Goal: Check status

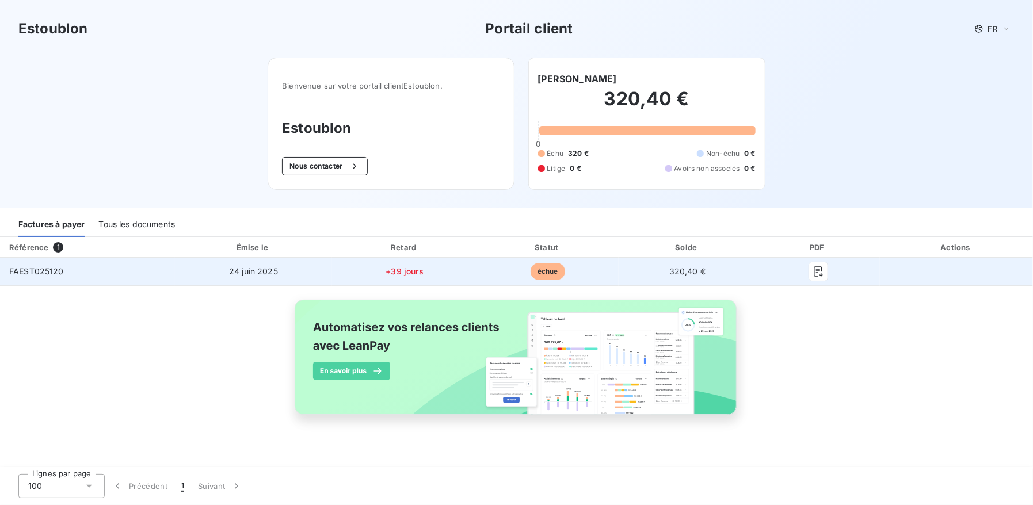
click at [33, 274] on span "FAEST025120" at bounding box center [36, 271] width 55 height 10
click at [820, 270] on icon "button" at bounding box center [817, 271] width 9 height 10
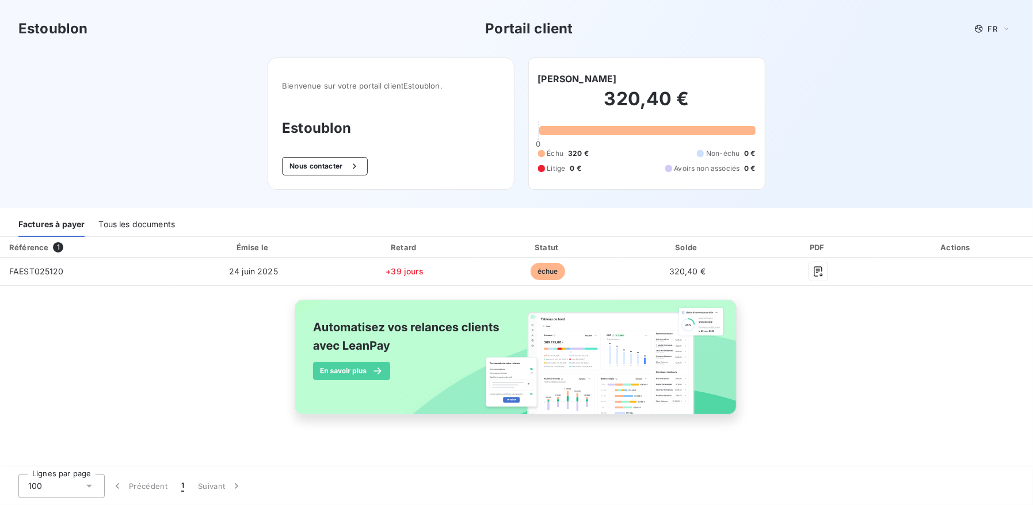
click at [963, 251] on div "Actions" at bounding box center [956, 248] width 148 height 12
